Goal: Check status: Check status

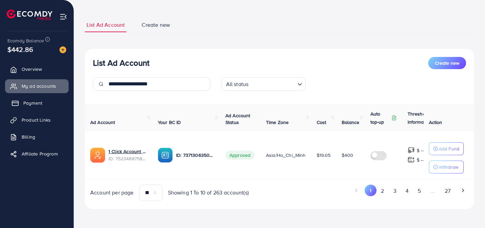
scroll to position [0, 24]
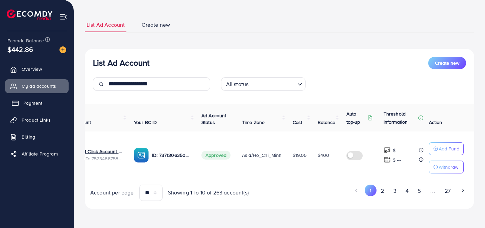
click at [13, 108] on link "Payment" at bounding box center [37, 103] width 64 height 14
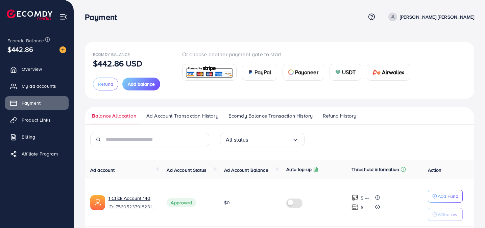
click at [206, 116] on span "Ad Account Transaction History" at bounding box center [182, 115] width 72 height 7
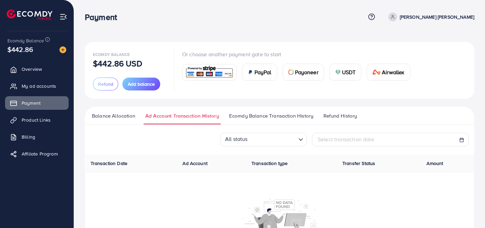
click at [276, 115] on span "Ecomdy Balance Transaction History" at bounding box center [271, 115] width 84 height 7
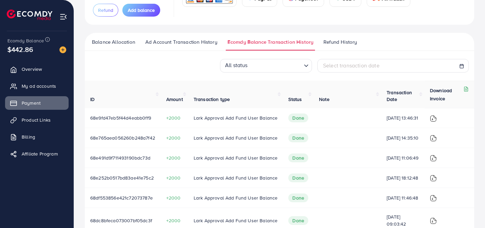
scroll to position [237, 0]
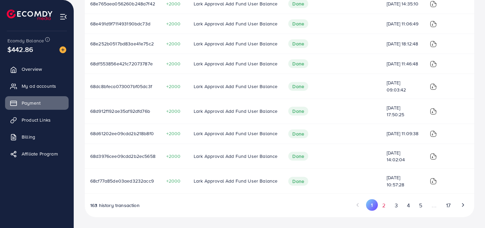
click at [382, 203] on button "2" at bounding box center [384, 205] width 12 height 13
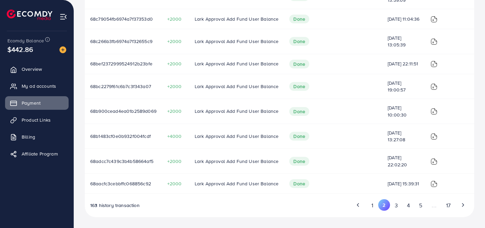
click at [371, 205] on button "1" at bounding box center [373, 205] width 12 height 13
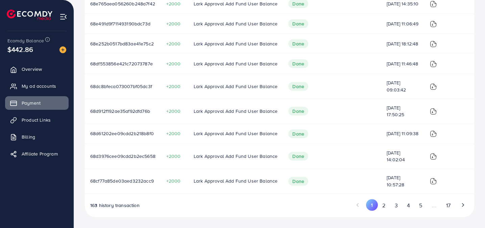
drag, startPoint x: 376, startPoint y: 123, endPoint x: 364, endPoint y: 120, distance: 12.5
click at [364, 123] on tr "68d61202ee09cdd2b218b8f0 +2000 Lark Approval Add Fund User Balance Done [DATE] …" at bounding box center [280, 133] width 390 height 20
drag, startPoint x: 405, startPoint y: 81, endPoint x: 363, endPoint y: 76, distance: 42.6
click at [360, 75] on tr "68dc8bfeca073007bf05dc3f +2000 Lark Approval Add Fund User Balance Done [DATE] …" at bounding box center [280, 86] width 390 height 25
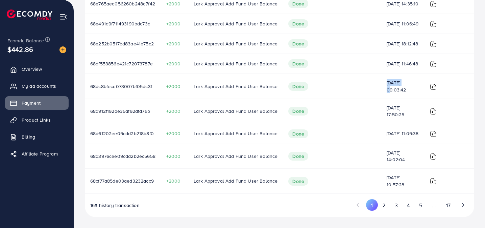
drag, startPoint x: 405, startPoint y: 87, endPoint x: 369, endPoint y: 31, distance: 65.4
click at [370, 31] on tbody "68e9fd47eb5f44d4eabb0ff9 +2000 Lark Approval Add Fund User Balance Done [DATE] …" at bounding box center [280, 83] width 390 height 219
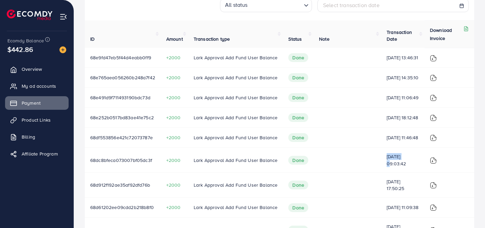
scroll to position [117, 0]
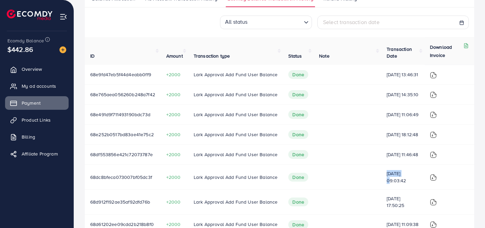
drag, startPoint x: 382, startPoint y: 72, endPoint x: 371, endPoint y: 68, distance: 11.7
click at [371, 68] on tr "68e9fd47eb5f44d4eabb0ff9 +2000 Lark Approval Add Fund User Balance Done [DATE] …" at bounding box center [280, 75] width 390 height 20
